Goal: Navigation & Orientation: Find specific page/section

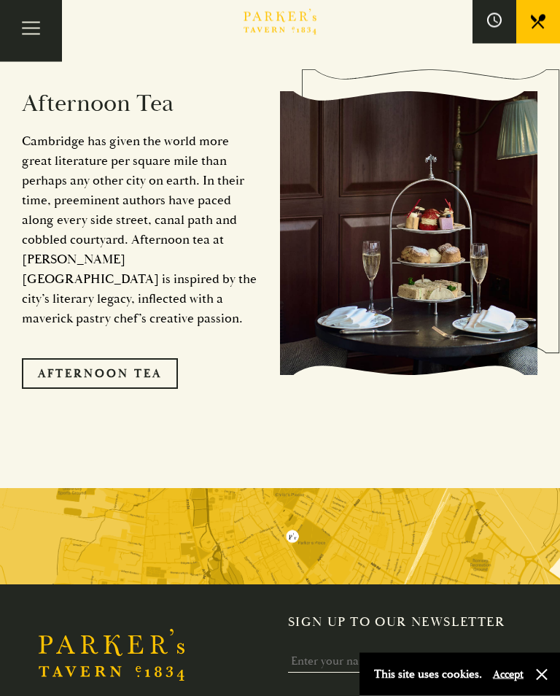
scroll to position [2397, 0]
click at [103, 358] on link "Afternoon Tea" at bounding box center [100, 373] width 156 height 31
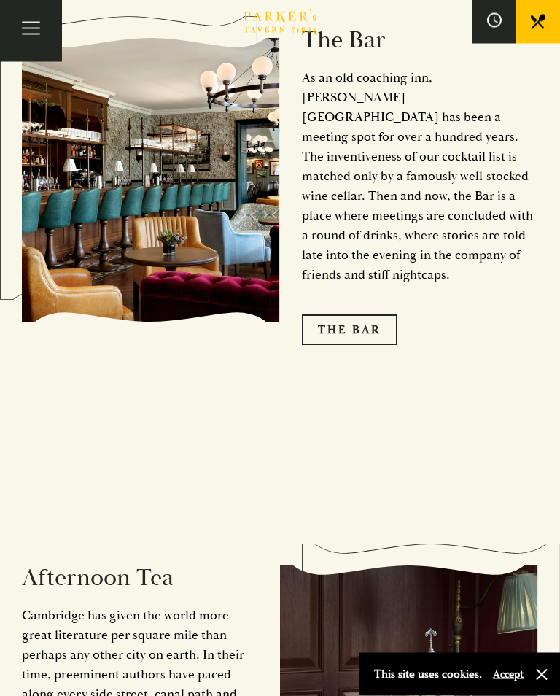
scroll to position [1923, 0]
click at [369, 315] on link "The Bar" at bounding box center [350, 330] width 96 height 31
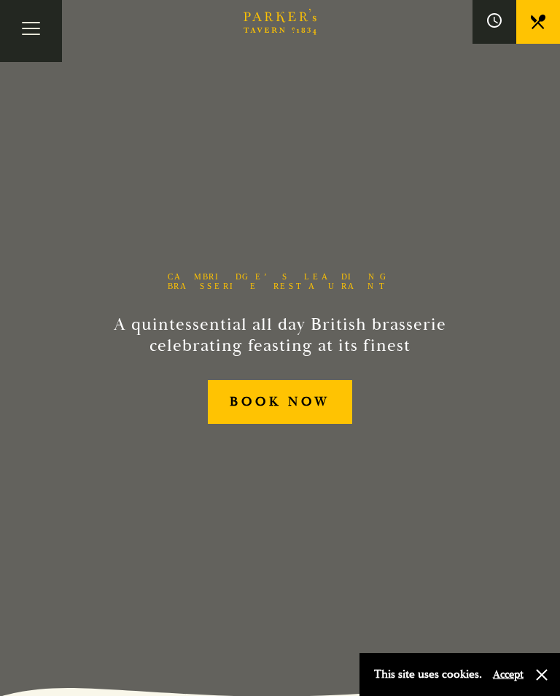
click at [23, 31] on button "Toggle navigation" at bounding box center [31, 31] width 62 height 62
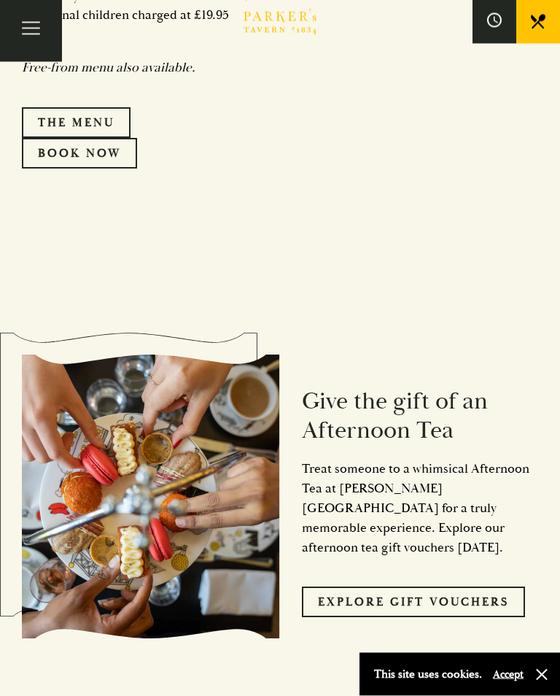
scroll to position [1259, 0]
click at [63, 138] on link "The Menu" at bounding box center [76, 122] width 109 height 31
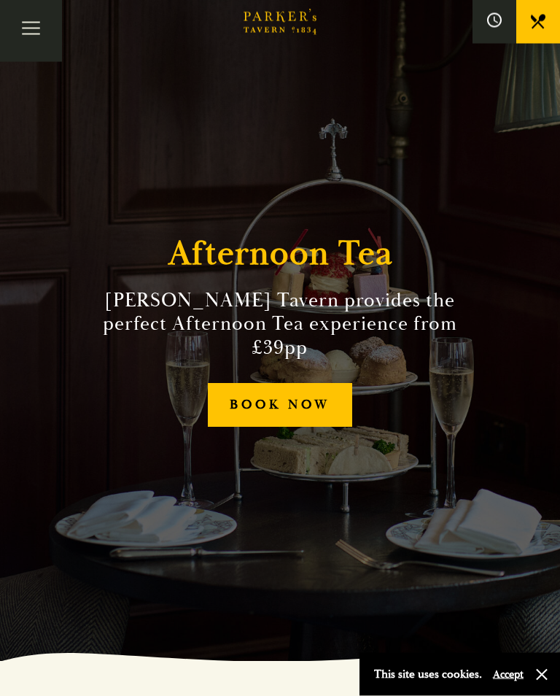
scroll to position [0, 0]
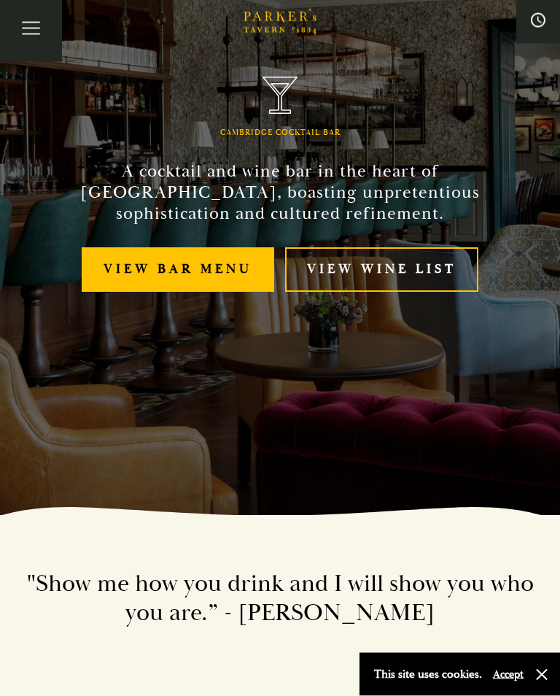
scroll to position [181, 0]
click at [141, 277] on link "View bar menu" at bounding box center [178, 269] width 193 height 45
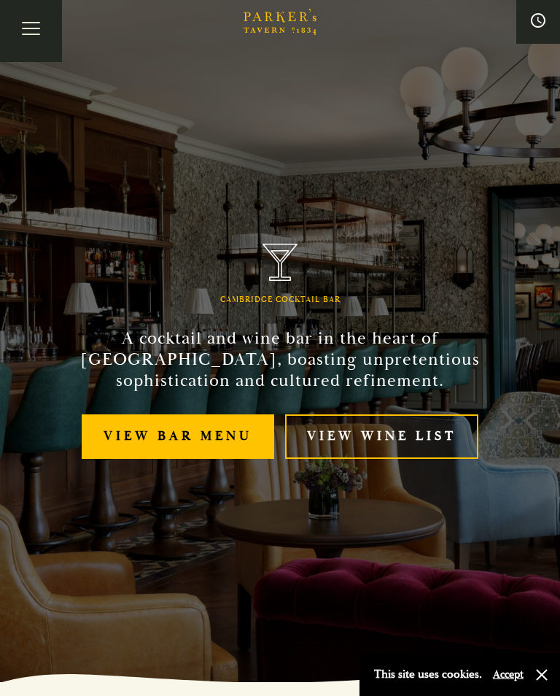
scroll to position [0, 0]
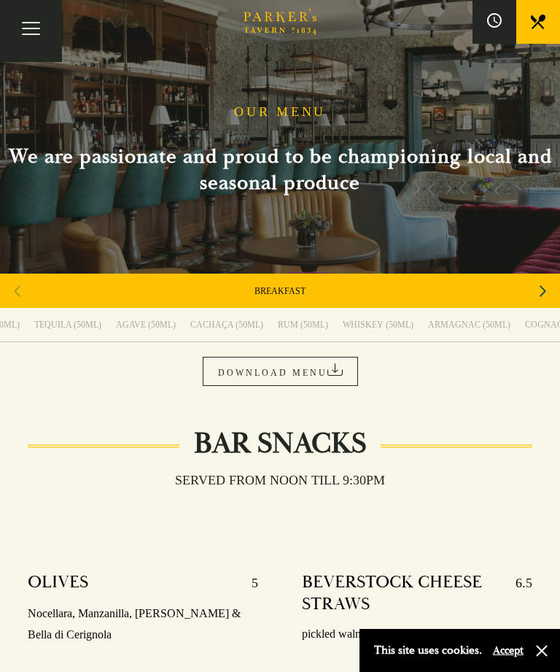
click at [26, 35] on button "Toggle navigation" at bounding box center [31, 31] width 62 height 62
